Goal: Transaction & Acquisition: Purchase product/service

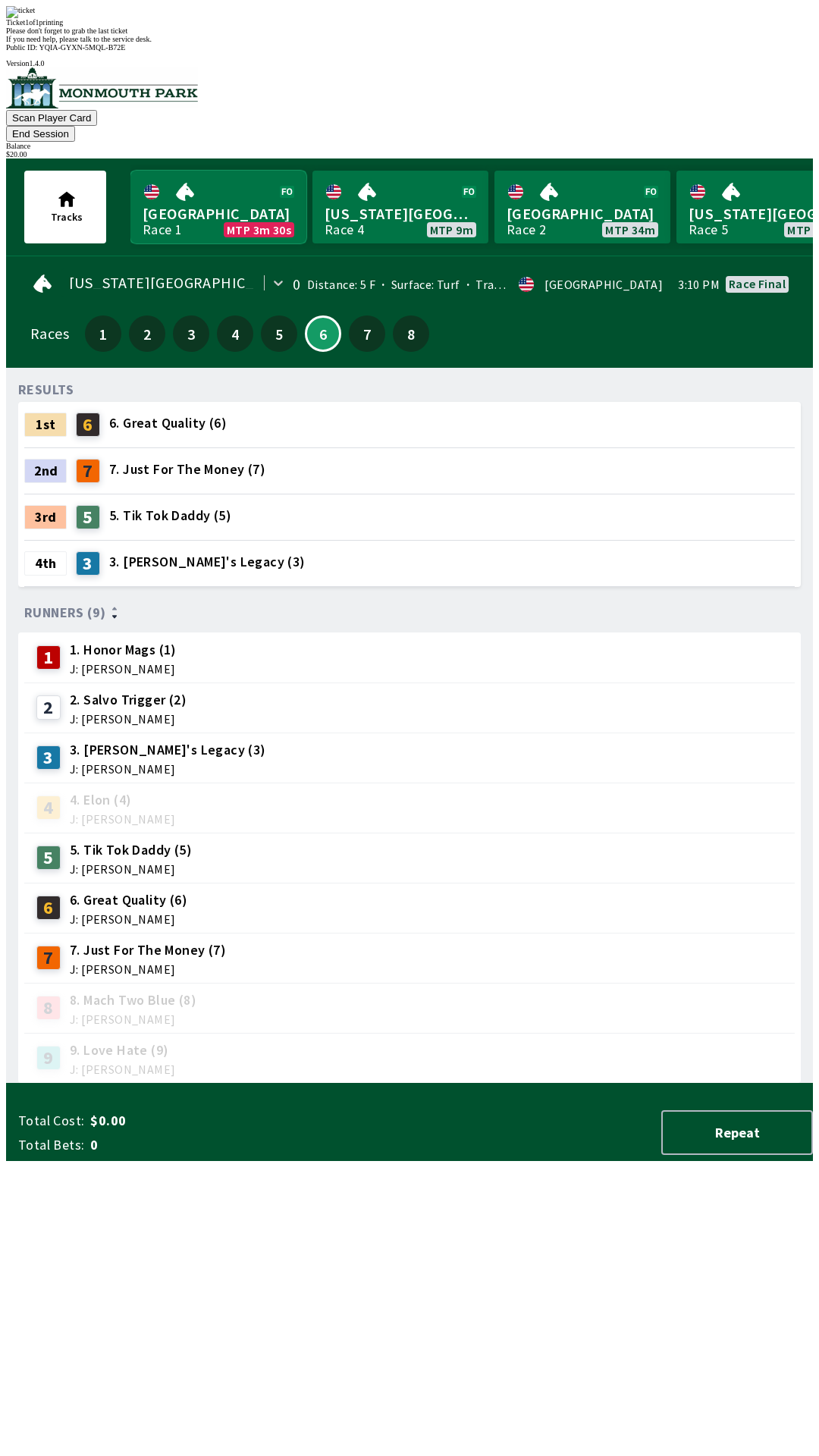
click at [198, 170] on link "Monmouth Park Race 1 MTP 3m 30s" at bounding box center [218, 206] width 176 height 73
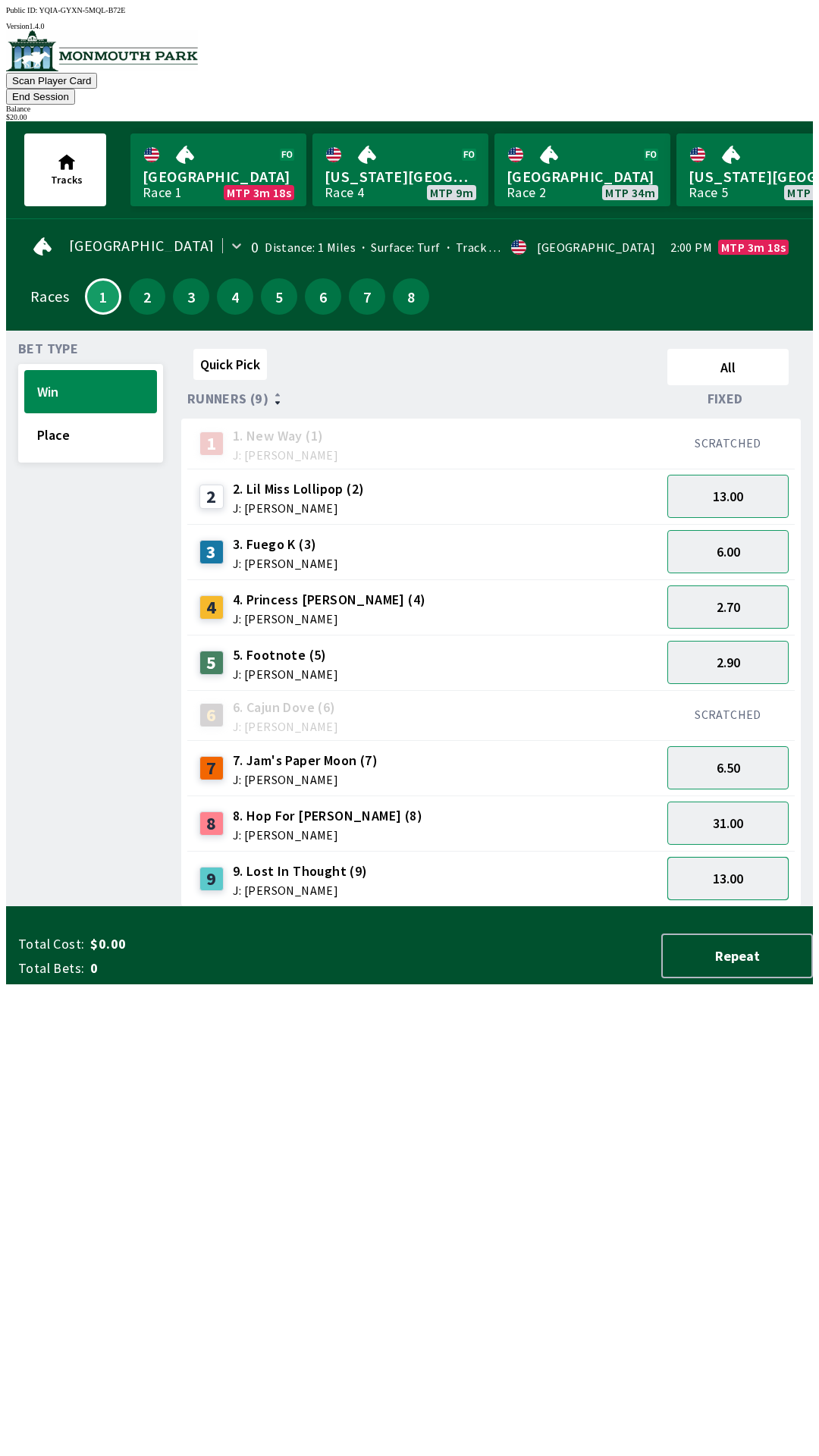
click at [719, 859] on button "13.00" at bounding box center [728, 878] width 121 height 43
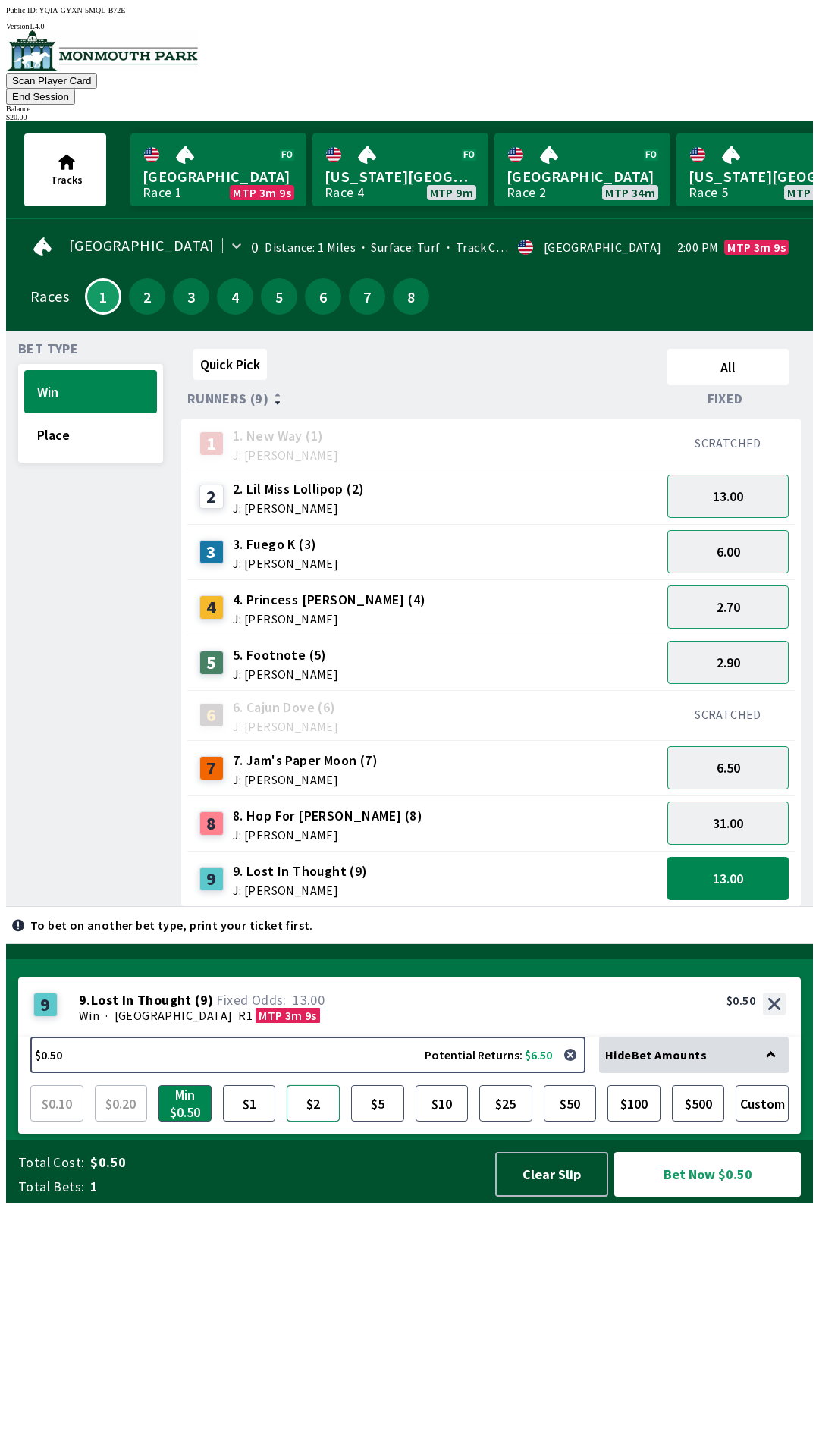
click at [314, 1121] on button "$2" at bounding box center [312, 1103] width 53 height 37
click at [56, 425] on button "Place" at bounding box center [91, 435] width 133 height 43
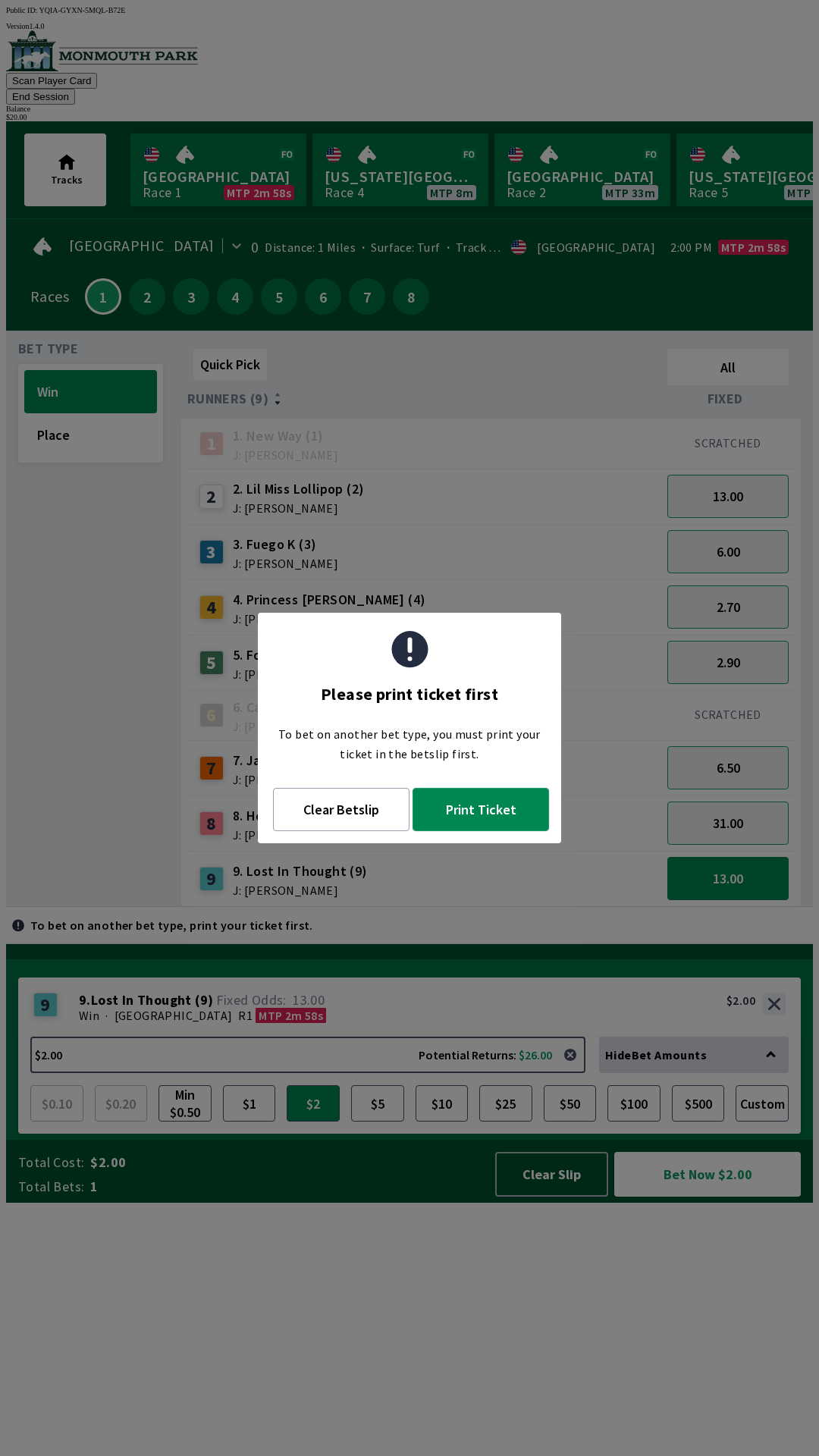
click at [466, 815] on button "Print Ticket" at bounding box center [481, 809] width 136 height 43
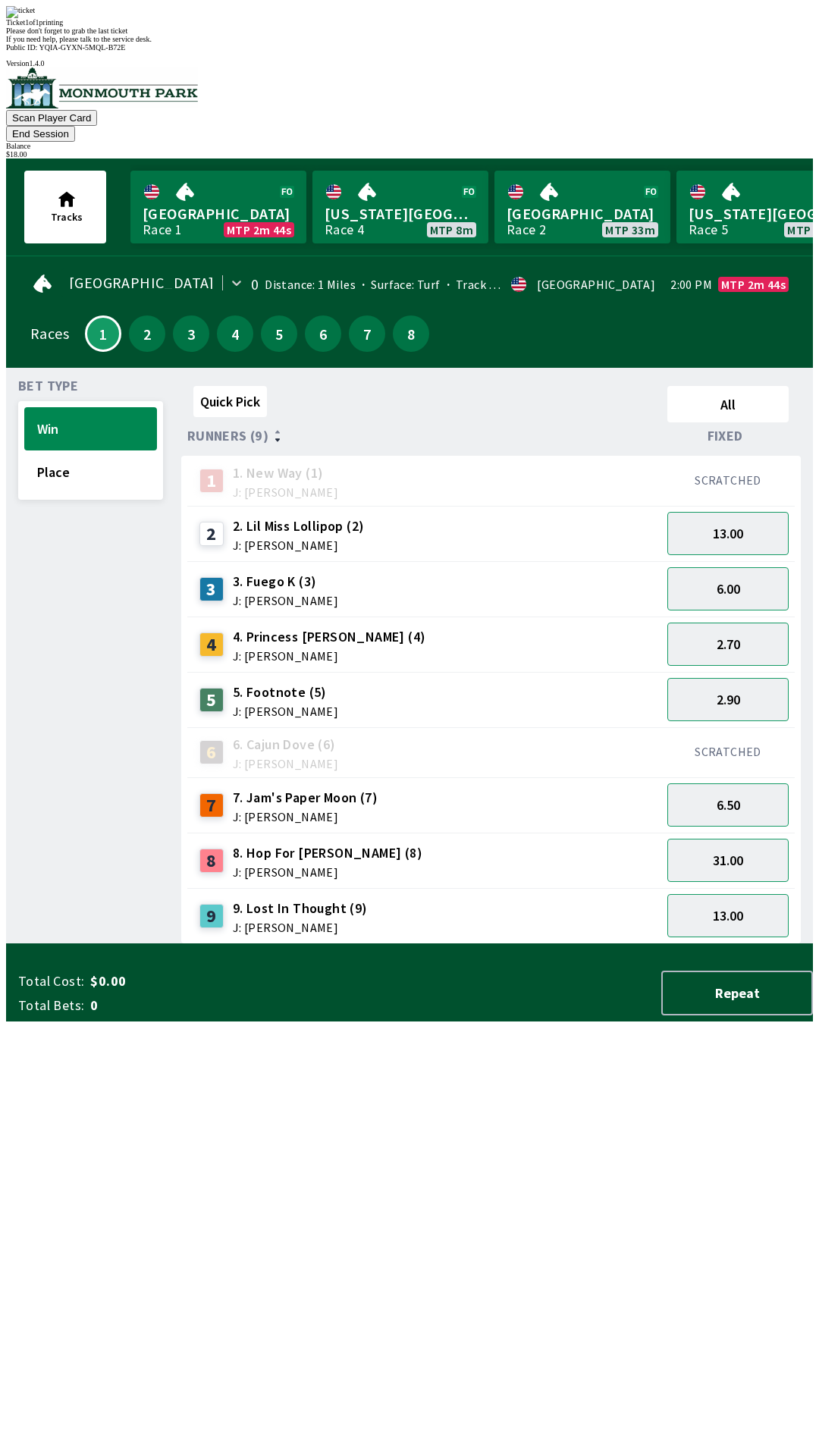
click at [463, 35] on div "Please don't forget to grab the last ticket" at bounding box center [409, 31] width 806 height 8
click at [373, 43] on div "Ticket 1 of 1 printing Please don't forget to grab the last ticket If you need …" at bounding box center [409, 24] width 806 height 37
click at [152, 43] on span "If you need help, please talk to the service desk." at bounding box center [79, 39] width 145 height 8
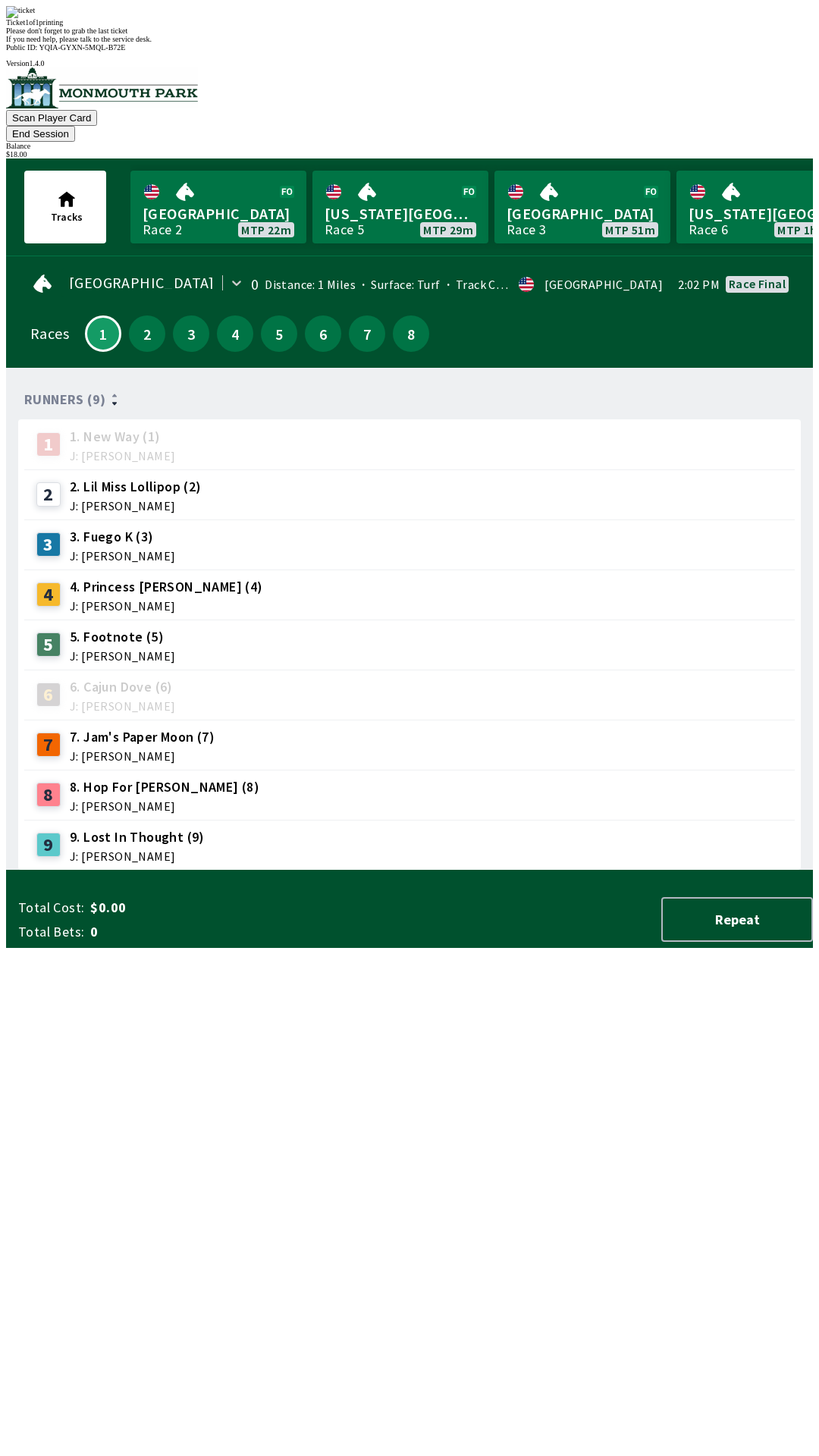
click at [749, 870] on div "Runners (9) 1 1. New Way (1) J: [PERSON_NAME] 2 2. Lil Miss [PERSON_NAME] (2) J…" at bounding box center [415, 624] width 795 height 491
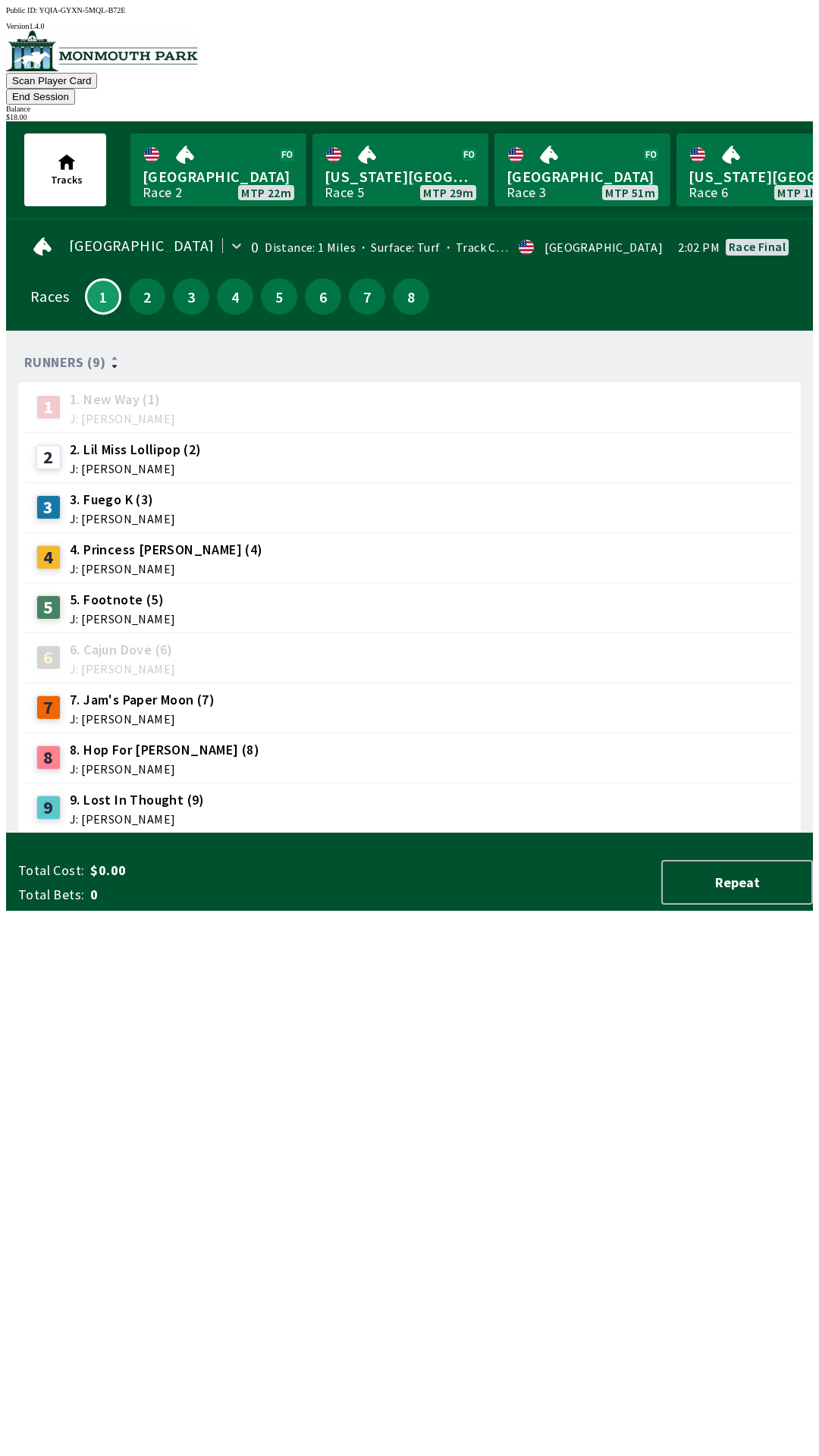
click at [75, 89] on button "End Session" at bounding box center [40, 97] width 69 height 16
